Goal: Transaction & Acquisition: Book appointment/travel/reservation

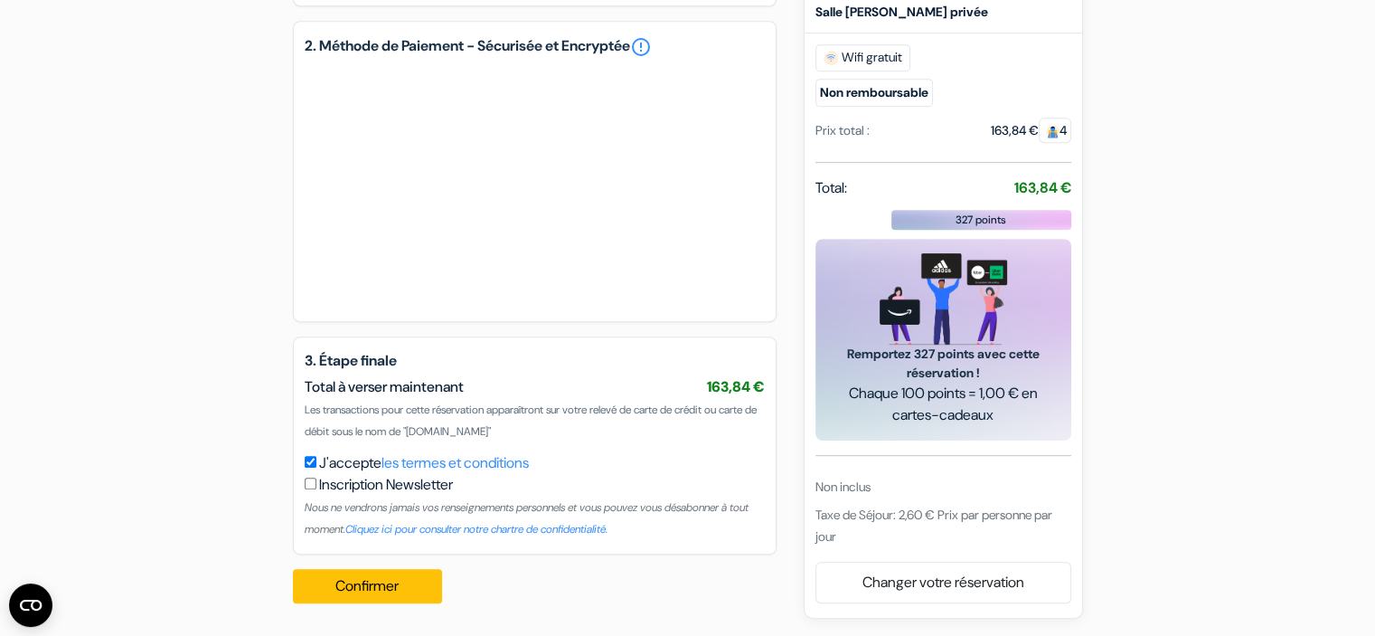
scroll to position [889, 0]
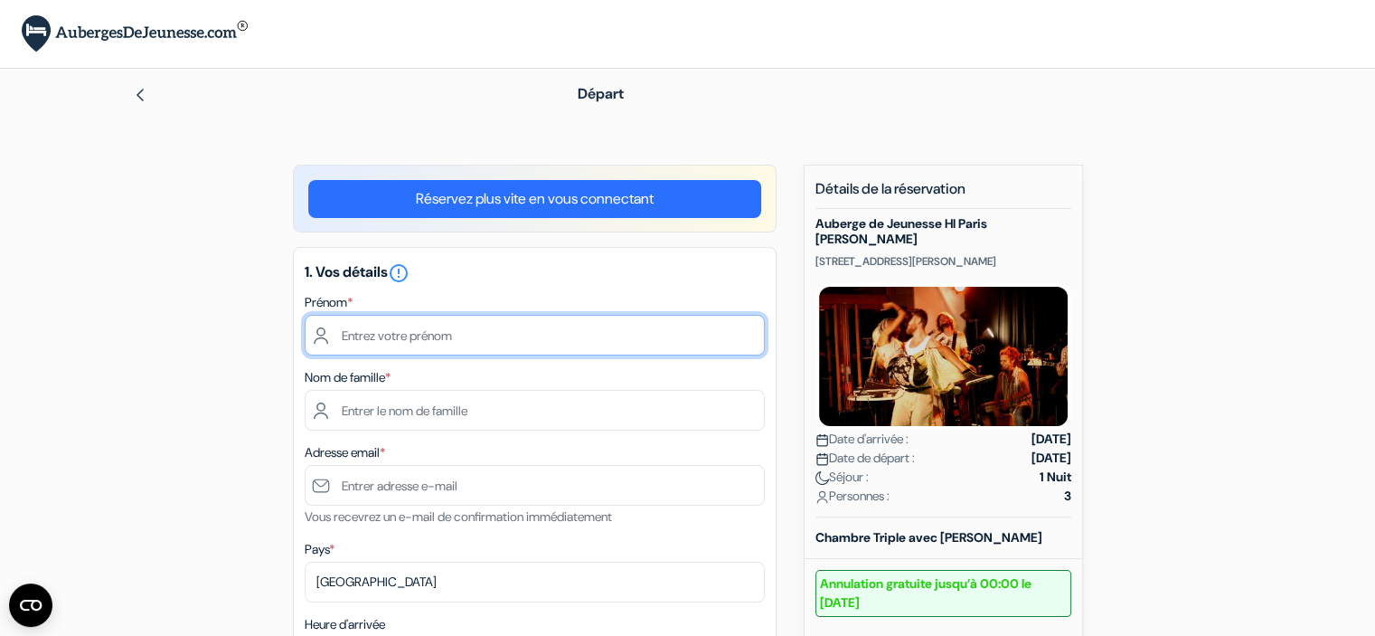
click at [414, 331] on input "text" at bounding box center [535, 335] width 460 height 41
type input "[PERSON_NAME]"
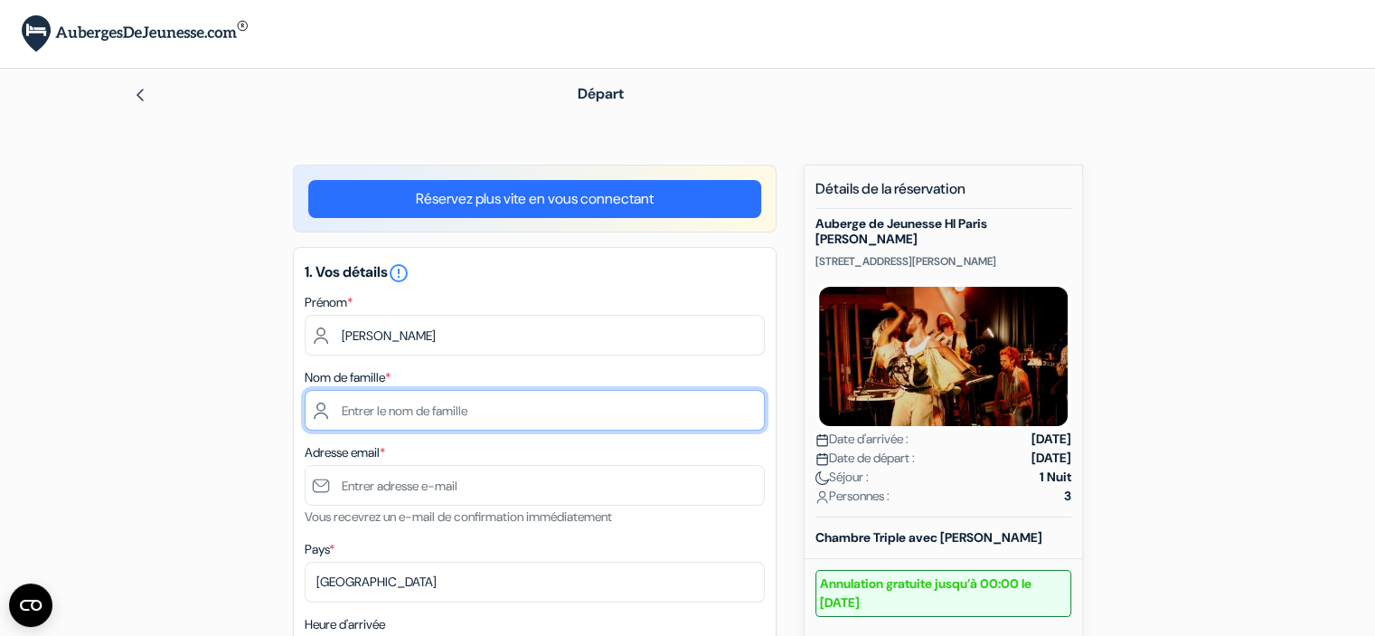
type input "DROUET"
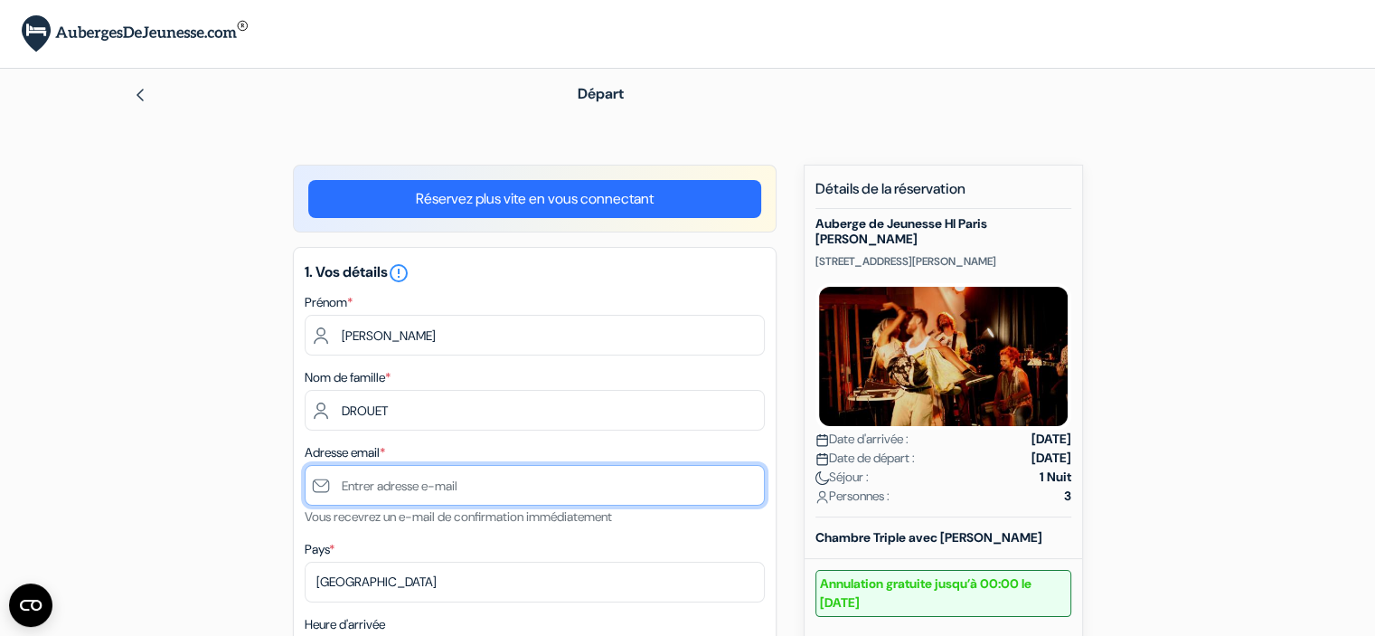
type input "[PERSON_NAME][EMAIL_ADDRESS][DOMAIN_NAME]"
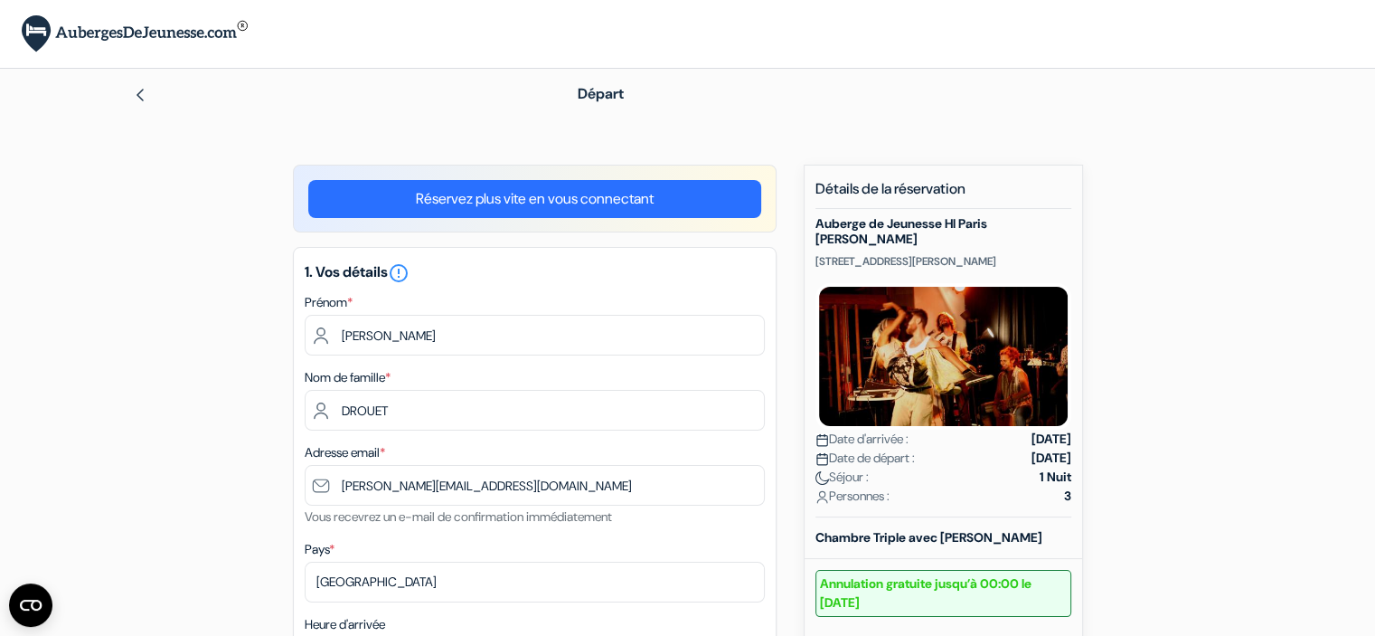
type input "[PHONE_NUMBER]"
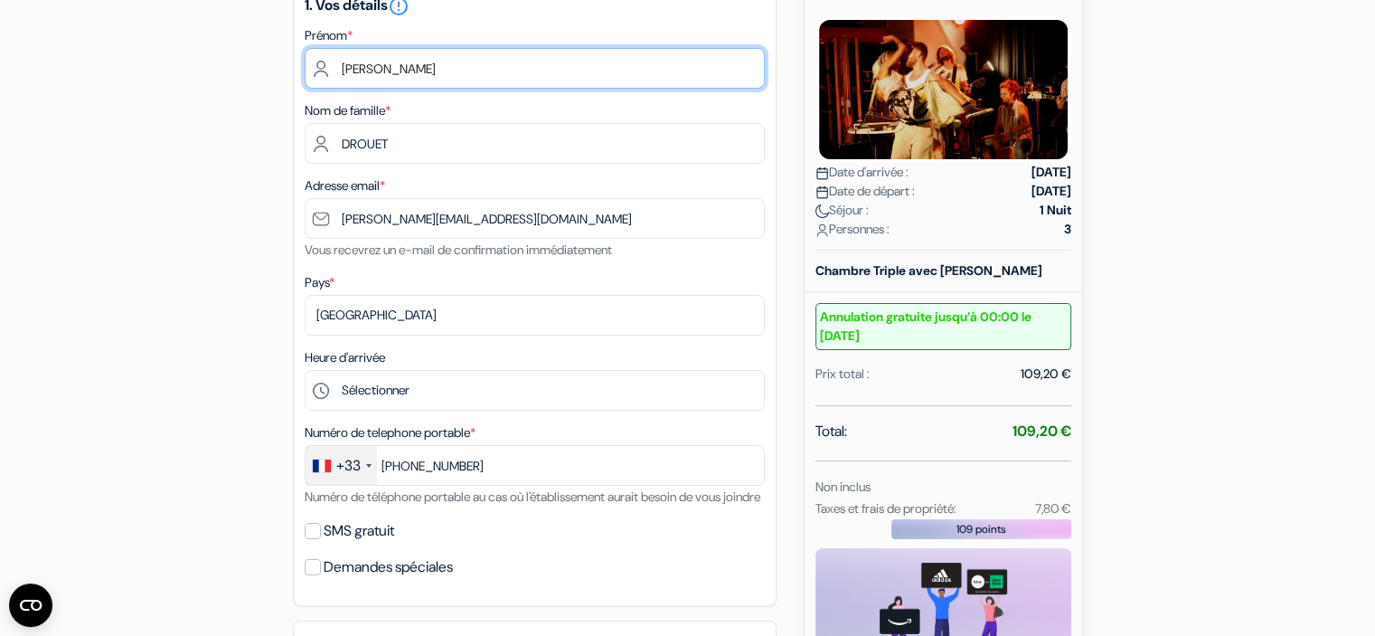
scroll to position [271, 0]
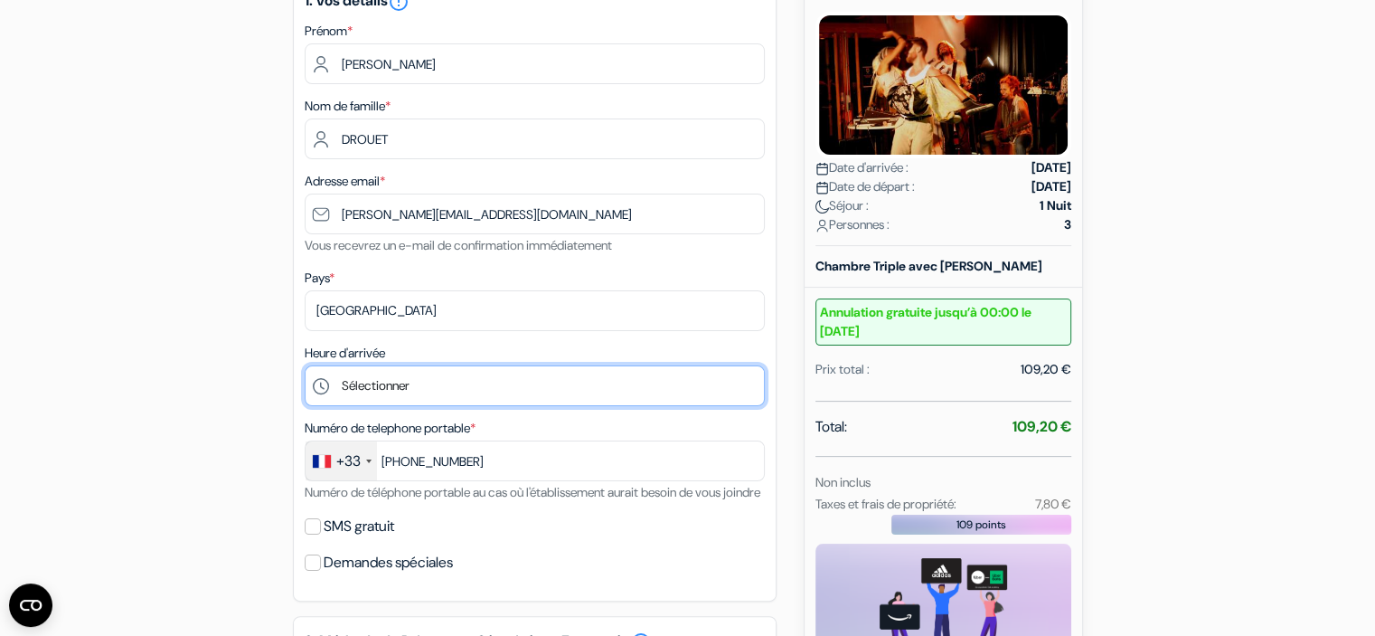
click at [456, 392] on select "Sélectionner 15:00 16:00 17:00 18:00 19:00 20:00 21:00 22:00 23:00 0:00" at bounding box center [535, 385] width 460 height 41
select select "16"
click at [305, 366] on select "Sélectionner 15:00 16:00 17:00 18:00 19:00 20:00 21:00 22:00 23:00 0:00" at bounding box center [535, 385] width 460 height 41
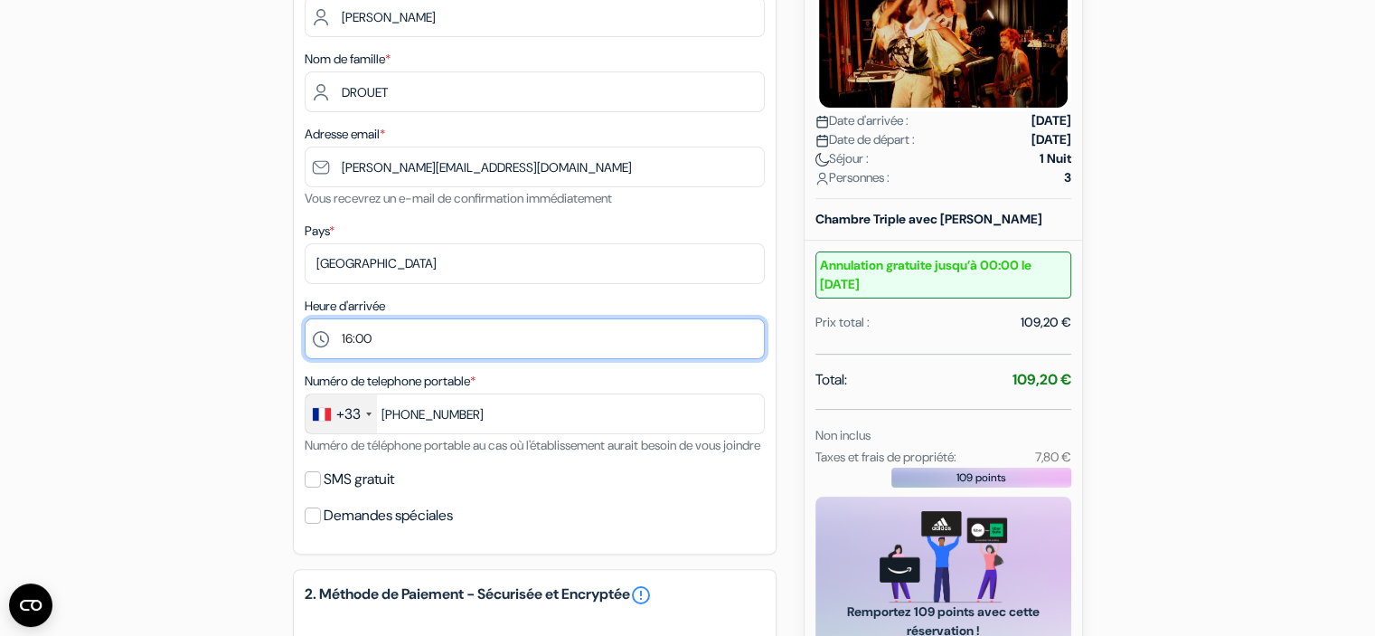
scroll to position [362, 0]
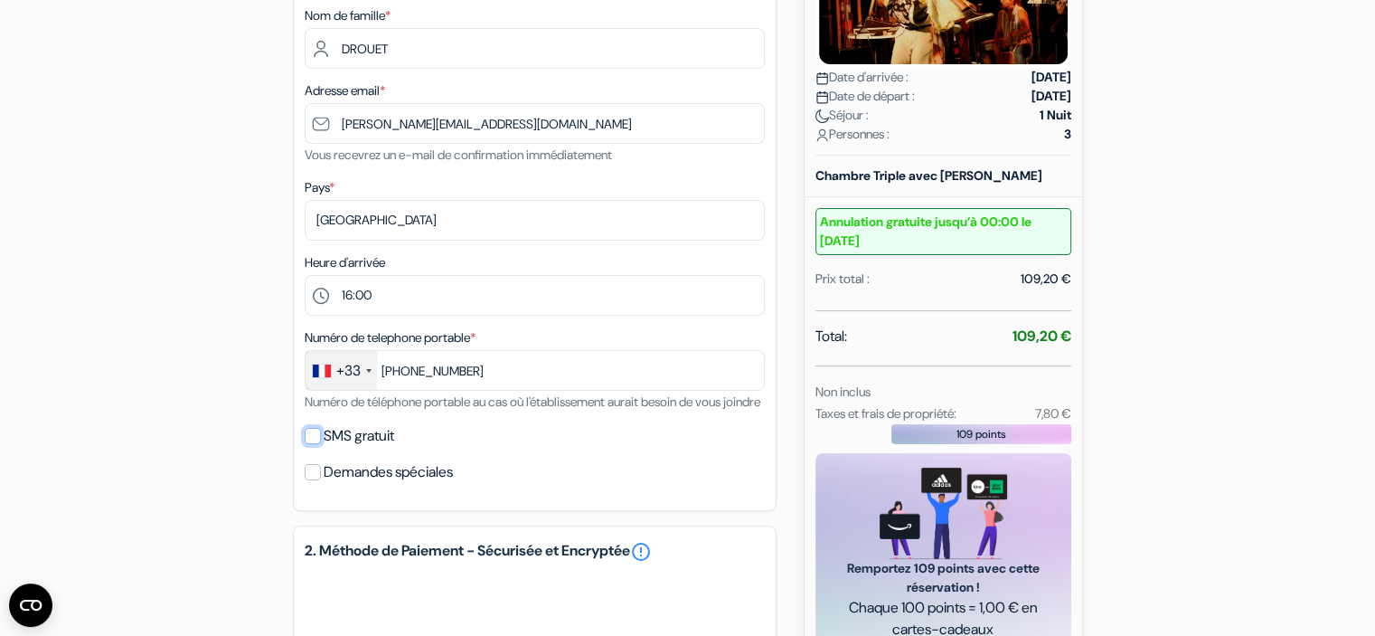
click at [308, 444] on input "SMS gratuit" at bounding box center [313, 436] width 16 height 16
checkbox input "true"
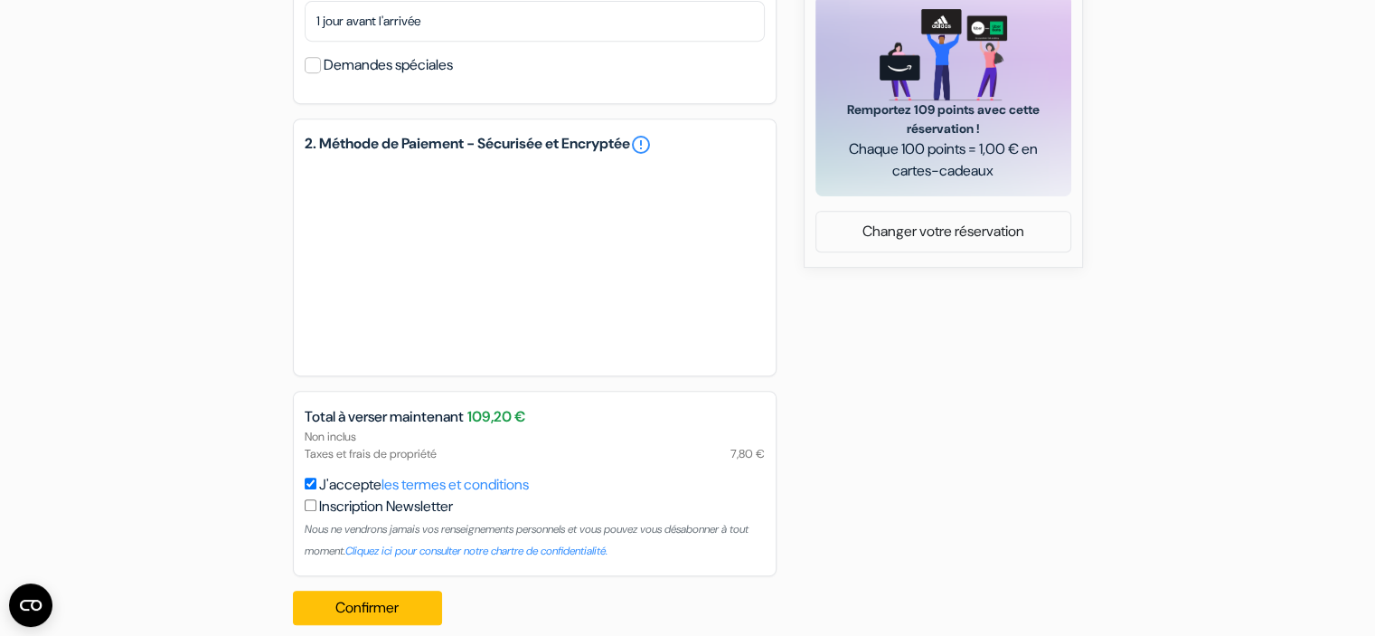
scroll to position [864, 0]
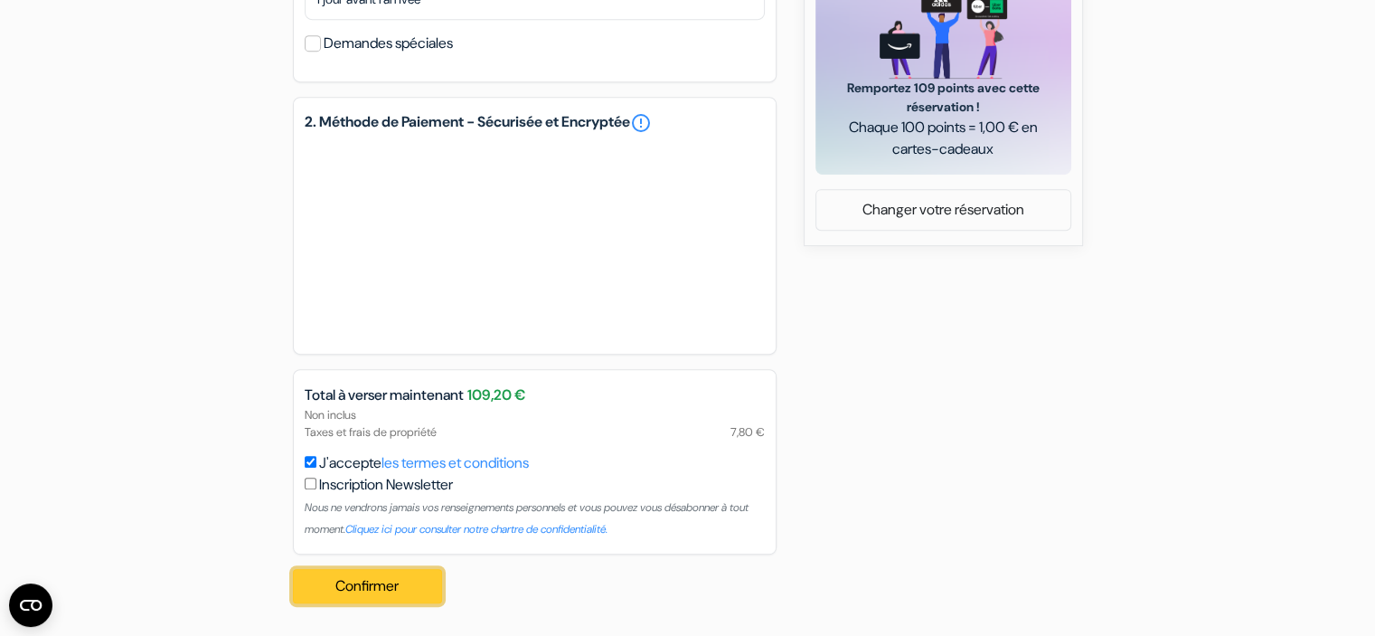
click at [362, 588] on button "Confirmer Loading..." at bounding box center [368, 586] width 150 height 34
click at [345, 592] on button "Confirmer Loading..." at bounding box center [368, 586] width 150 height 34
click at [363, 592] on button "Confirmer Loading..." at bounding box center [368, 586] width 150 height 34
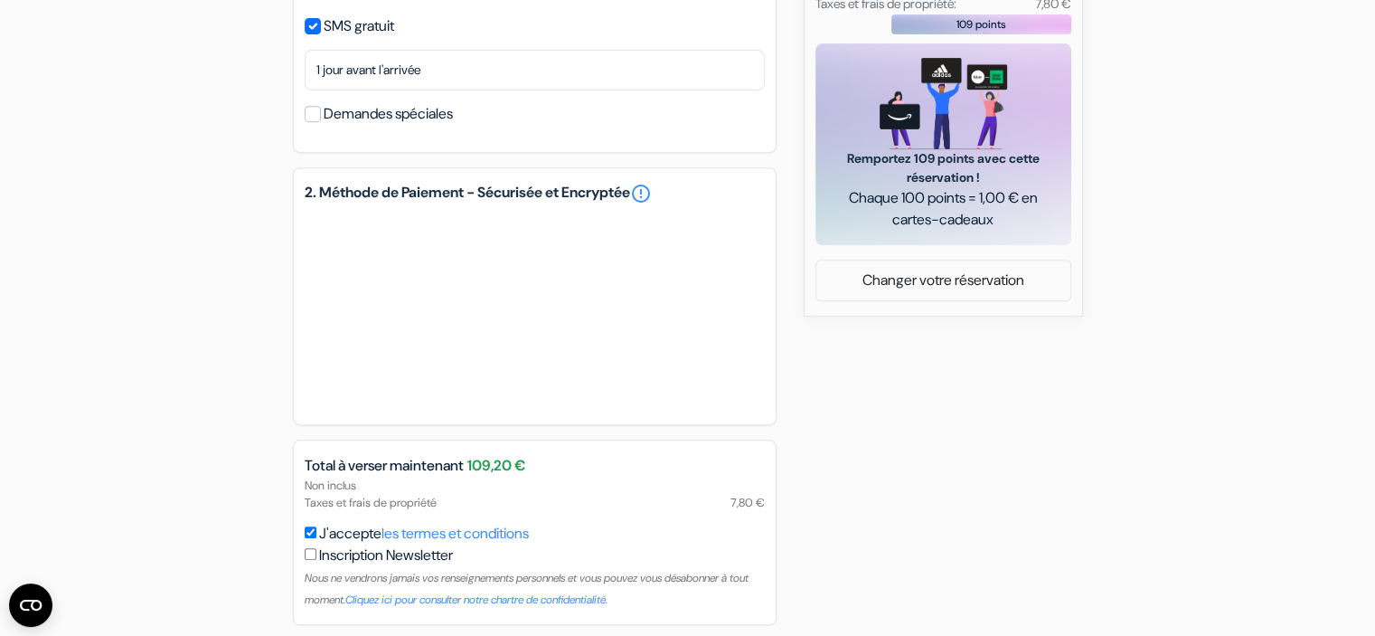
scroll to position [637, 0]
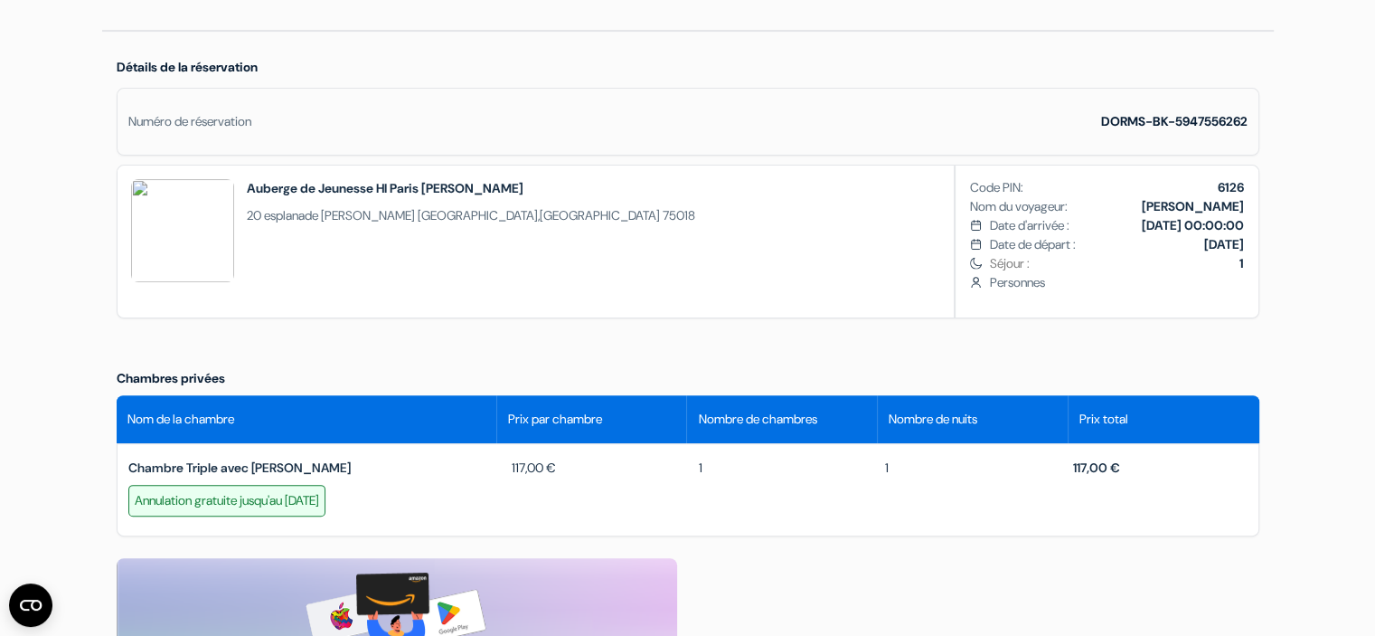
scroll to position [452, 0]
